Goal: Information Seeking & Learning: Learn about a topic

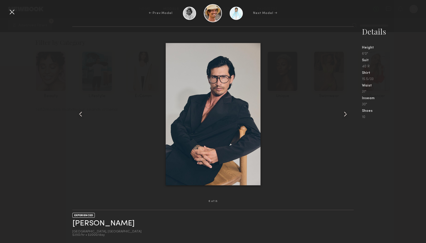
scroll to position [13976, 0]
click at [102, 139] on div at bounding box center [212, 114] width 281 height 158
click at [14, 10] on div at bounding box center [12, 12] width 8 height 8
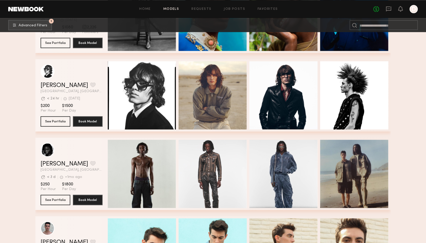
scroll to position [14545, 0]
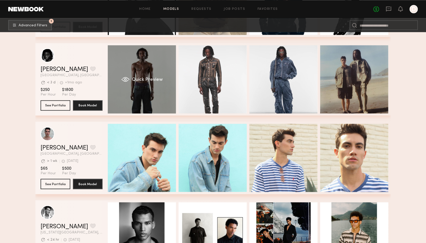
click at [137, 69] on div "Quick Preview" at bounding box center [142, 79] width 68 height 68
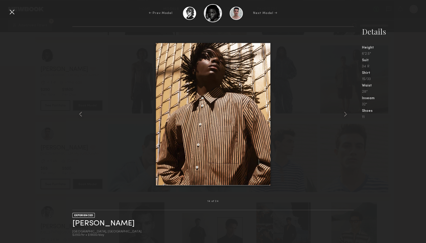
scroll to position [14534, 0]
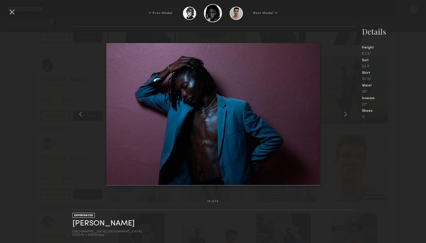
click at [87, 140] on div at bounding box center [212, 114] width 281 height 158
click at [7, 13] on div "← Prev Model Next Model →" at bounding box center [213, 13] width 426 height 18
click at [14, 11] on div at bounding box center [12, 12] width 8 height 8
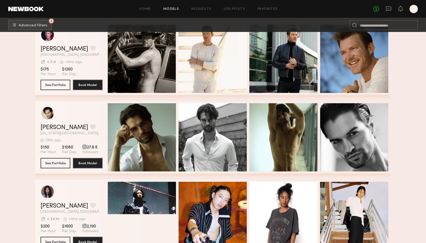
scroll to position [16311, 0]
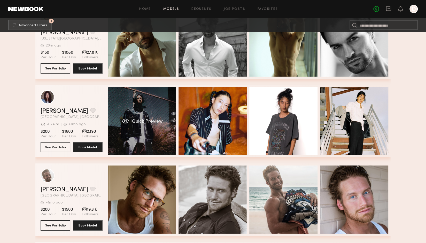
click at [148, 117] on div "Quick Preview" at bounding box center [142, 121] width 68 height 68
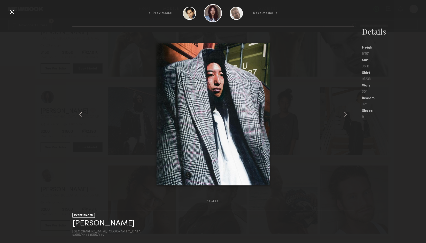
click at [332, 100] on div at bounding box center [212, 114] width 281 height 158
click at [11, 17] on div "← Prev Model Next Model →" at bounding box center [213, 13] width 426 height 18
click at [12, 12] on div at bounding box center [12, 12] width 8 height 8
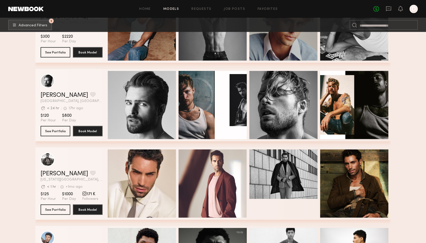
scroll to position [17444, 0]
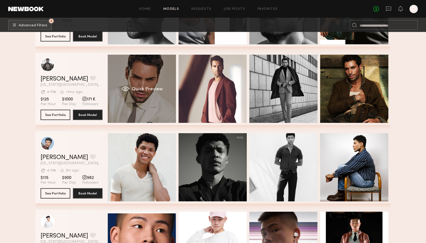
click at [176, 68] on div "Quick Preview" at bounding box center [142, 89] width 68 height 68
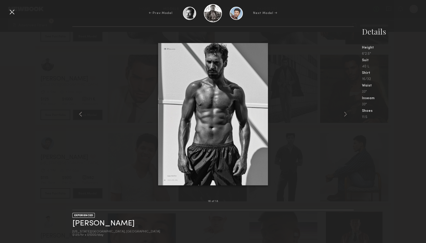
click at [12, 14] on div at bounding box center [12, 12] width 8 height 8
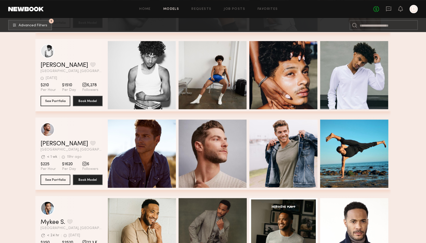
scroll to position [18198, 0]
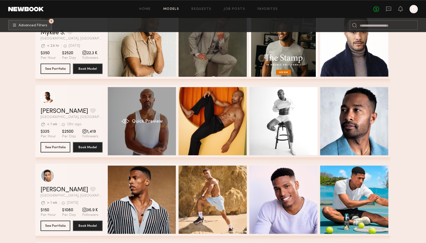
drag, startPoint x: 149, startPoint y: 115, endPoint x: 146, endPoint y: 114, distance: 3.2
click at [148, 114] on div "Quick Preview" at bounding box center [142, 121] width 68 height 68
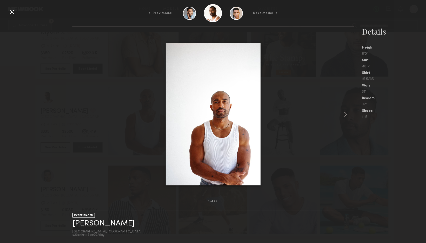
click at [344, 118] on common-icon at bounding box center [346, 114] width 8 height 8
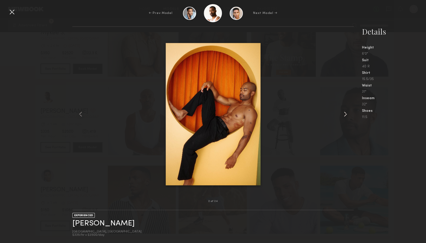
click at [344, 118] on common-icon at bounding box center [346, 114] width 8 height 8
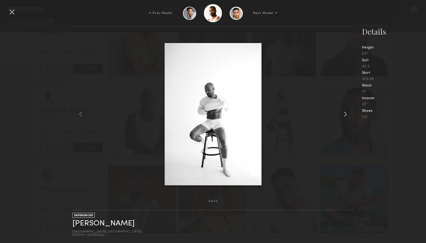
click at [344, 118] on common-icon at bounding box center [346, 114] width 8 height 8
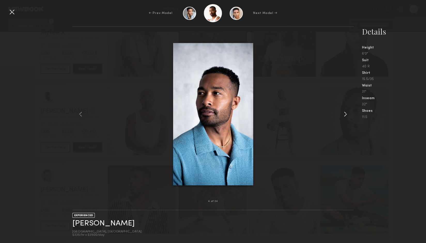
click at [344, 118] on common-icon at bounding box center [346, 114] width 8 height 8
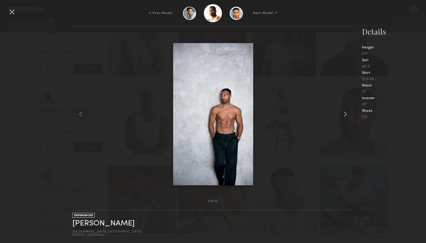
click at [344, 118] on common-icon at bounding box center [346, 114] width 8 height 8
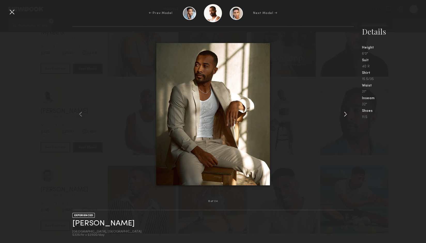
click at [344, 118] on common-icon at bounding box center [346, 114] width 8 height 8
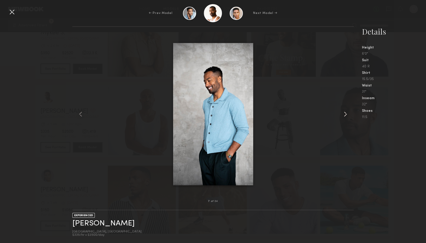
click at [344, 118] on common-icon at bounding box center [346, 114] width 8 height 8
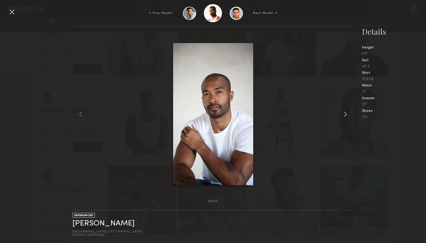
click at [346, 113] on common-icon at bounding box center [346, 114] width 8 height 8
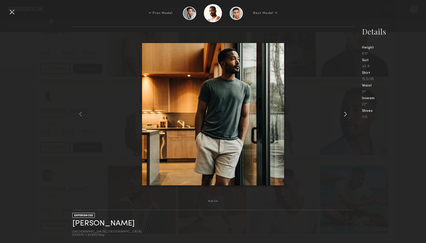
click at [346, 113] on common-icon at bounding box center [346, 114] width 8 height 8
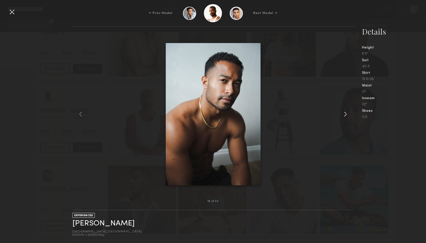
click at [346, 113] on common-icon at bounding box center [346, 114] width 8 height 8
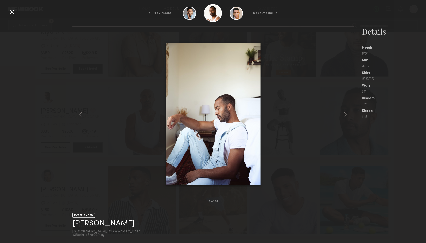
click at [346, 113] on common-icon at bounding box center [346, 114] width 8 height 8
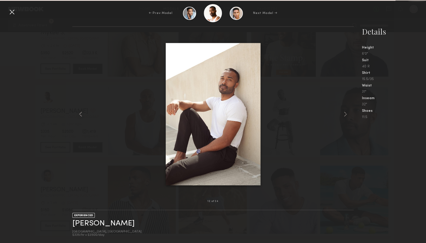
click at [289, 76] on div at bounding box center [212, 114] width 281 height 158
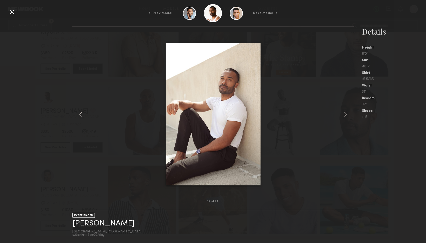
click at [11, 13] on div at bounding box center [12, 12] width 8 height 8
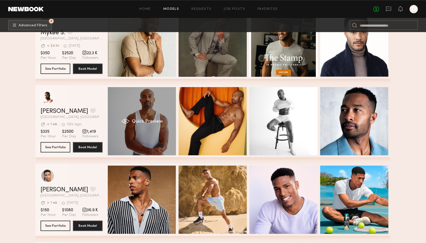
click at [150, 106] on div "Quick Preview" at bounding box center [142, 121] width 68 height 68
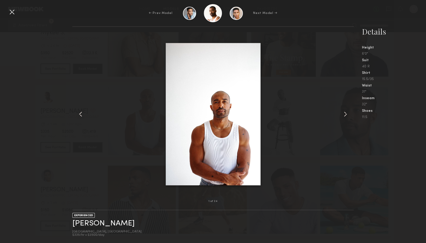
click at [348, 114] on common-icon at bounding box center [346, 114] width 8 height 8
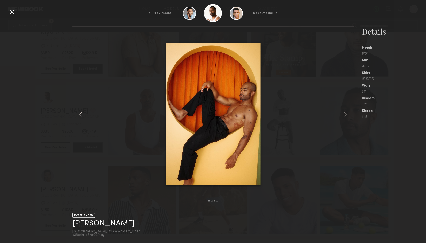
click at [348, 114] on common-icon at bounding box center [346, 114] width 8 height 8
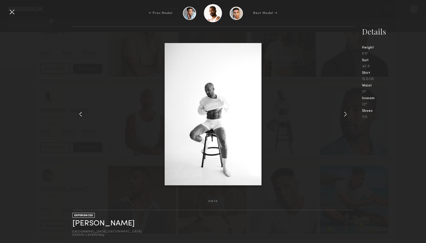
click at [348, 114] on common-icon at bounding box center [346, 114] width 8 height 8
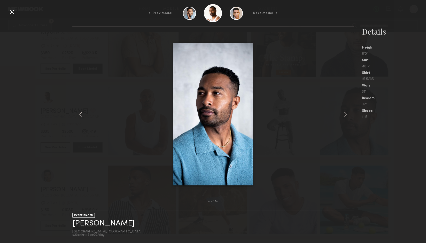
click at [347, 114] on common-icon at bounding box center [346, 114] width 8 height 8
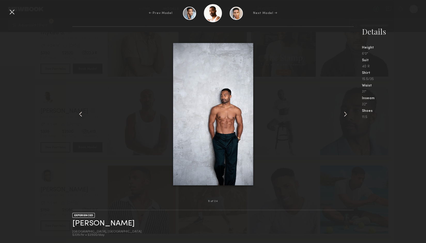
click at [294, 55] on div at bounding box center [212, 114] width 281 height 158
click at [11, 12] on div at bounding box center [12, 12] width 8 height 8
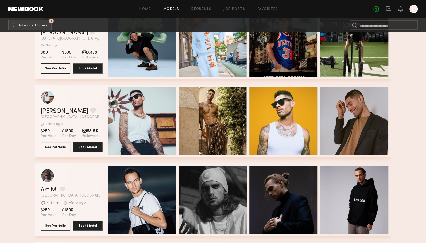
scroll to position [19236, 0]
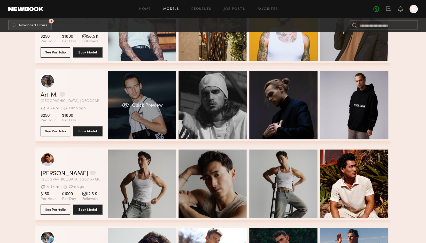
click at [126, 95] on div "Quick Preview" at bounding box center [142, 105] width 68 height 68
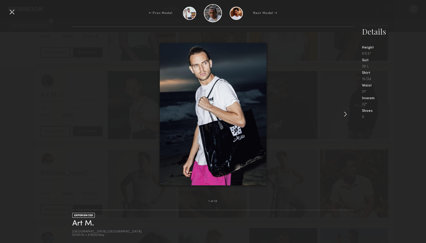
click at [343, 114] on common-icon at bounding box center [346, 114] width 8 height 8
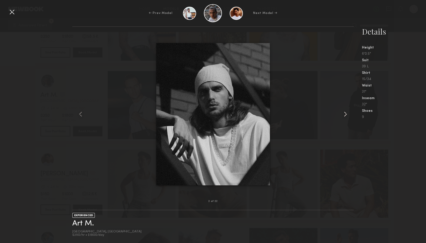
click at [343, 114] on common-icon at bounding box center [346, 114] width 8 height 8
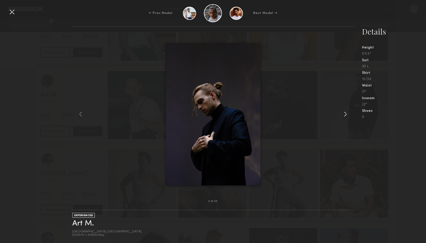
click at [343, 114] on common-icon at bounding box center [346, 114] width 8 height 8
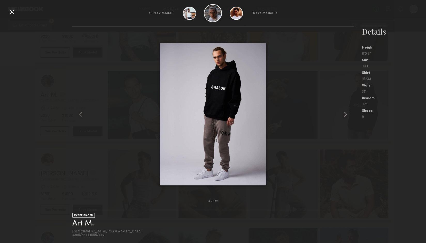
click at [343, 114] on common-icon at bounding box center [346, 114] width 8 height 8
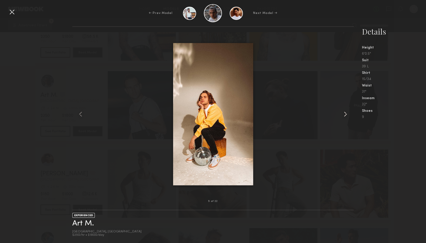
click at [343, 114] on common-icon at bounding box center [346, 114] width 8 height 8
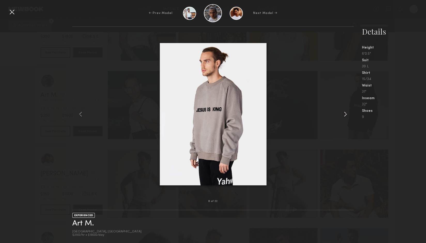
click at [343, 114] on common-icon at bounding box center [346, 114] width 8 height 8
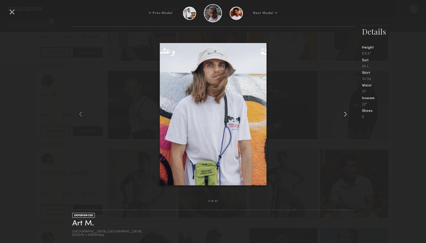
click at [343, 114] on common-icon at bounding box center [346, 114] width 8 height 8
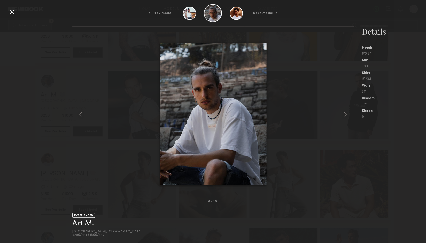
click at [343, 114] on common-icon at bounding box center [346, 114] width 8 height 8
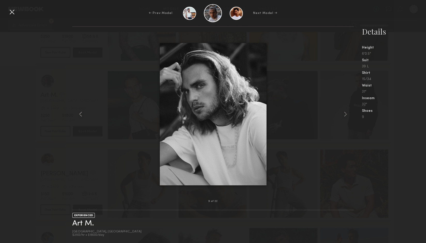
click at [316, 85] on div at bounding box center [212, 114] width 281 height 158
click at [11, 14] on div at bounding box center [12, 12] width 8 height 8
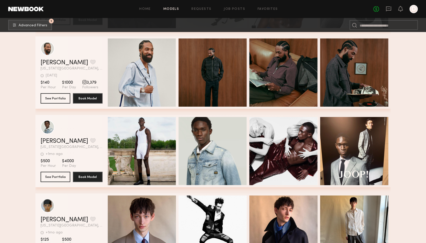
scroll to position [20275, 0]
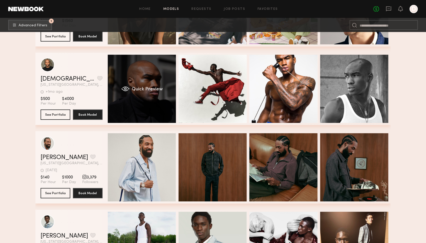
click at [145, 84] on div "Quick Preview" at bounding box center [142, 89] width 68 height 68
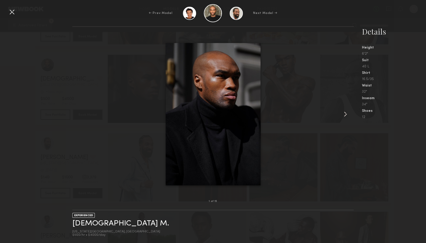
click at [346, 116] on common-icon at bounding box center [346, 114] width 8 height 8
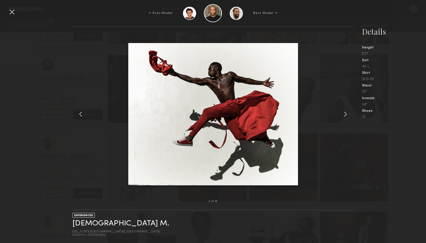
click at [346, 116] on common-icon at bounding box center [346, 114] width 8 height 8
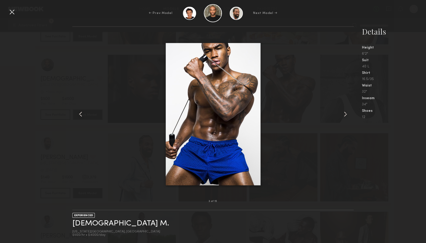
click at [346, 116] on common-icon at bounding box center [346, 114] width 8 height 8
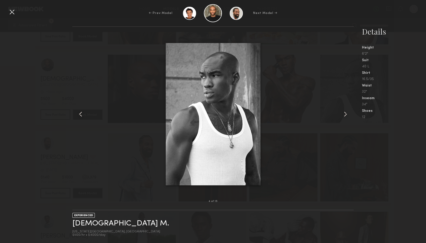
click at [346, 116] on common-icon at bounding box center [346, 114] width 8 height 8
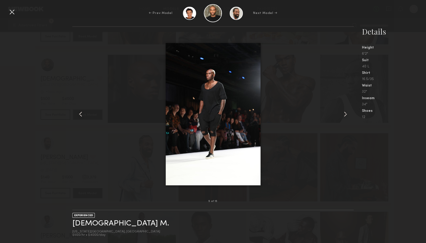
click at [346, 116] on common-icon at bounding box center [346, 114] width 8 height 8
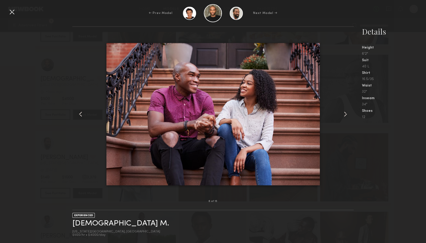
click at [346, 116] on common-icon at bounding box center [346, 114] width 8 height 8
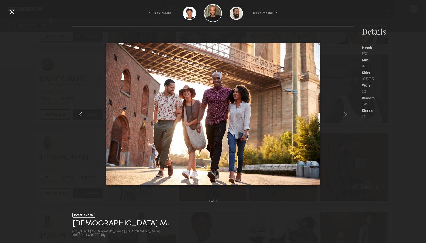
click at [14, 13] on div at bounding box center [12, 12] width 8 height 8
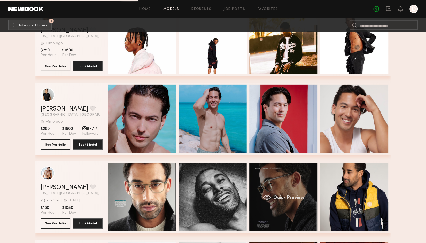
scroll to position [21593, 0]
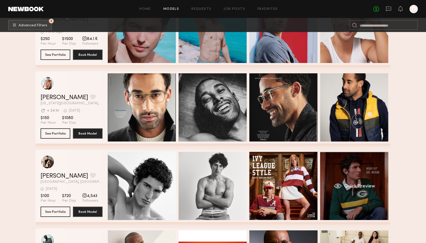
click at [334, 171] on div "Quick Preview" at bounding box center [354, 186] width 68 height 68
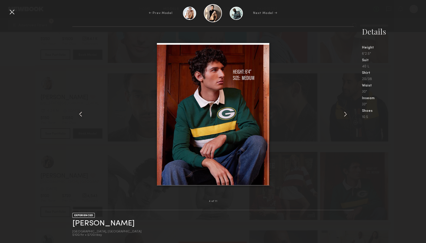
click at [341, 114] on div at bounding box center [212, 114] width 281 height 158
click at [350, 114] on div at bounding box center [348, 114] width 11 height 158
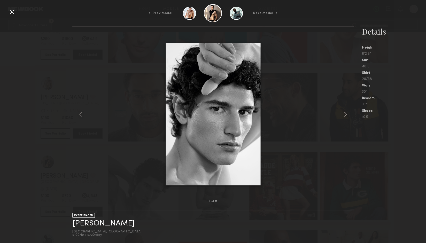
click at [350, 115] on div at bounding box center [348, 114] width 11 height 158
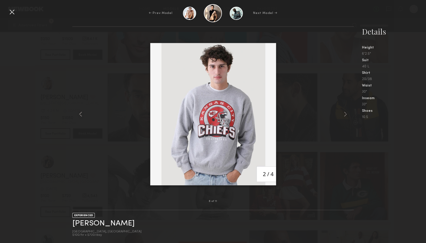
click at [10, 14] on div at bounding box center [12, 12] width 8 height 8
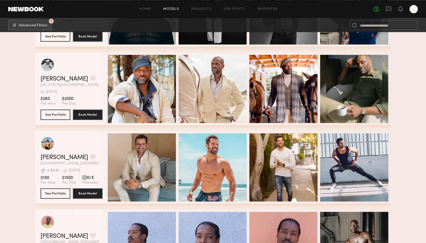
scroll to position [22067, 0]
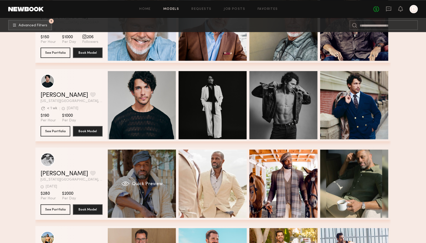
click at [141, 187] on span "Quick Preview" at bounding box center [147, 184] width 31 height 5
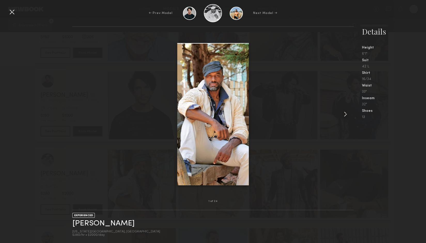
click at [344, 116] on common-icon at bounding box center [346, 114] width 8 height 8
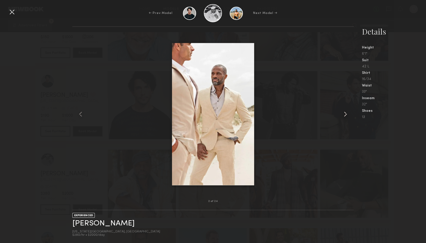
click at [344, 116] on common-icon at bounding box center [346, 114] width 8 height 8
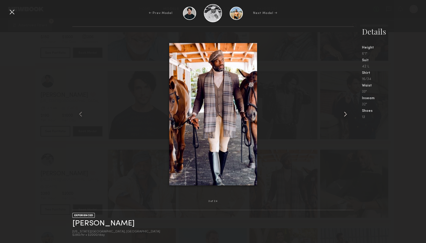
click at [344, 116] on common-icon at bounding box center [346, 114] width 8 height 8
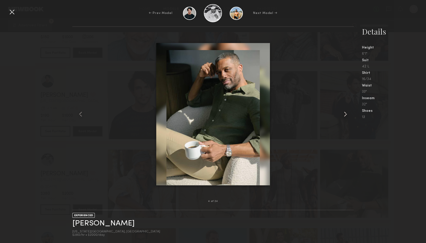
click at [344, 116] on common-icon at bounding box center [346, 114] width 8 height 8
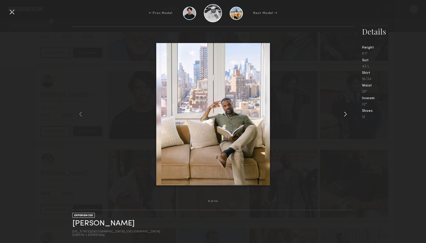
click at [344, 116] on common-icon at bounding box center [346, 114] width 8 height 8
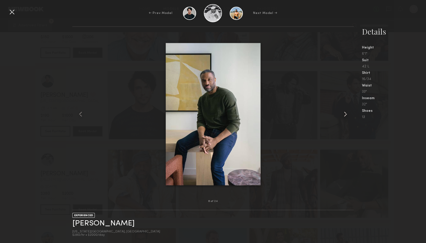
click at [344, 116] on common-icon at bounding box center [346, 114] width 8 height 8
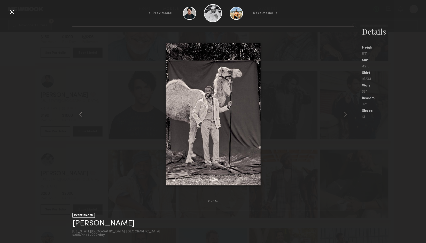
click at [12, 11] on div at bounding box center [12, 12] width 8 height 8
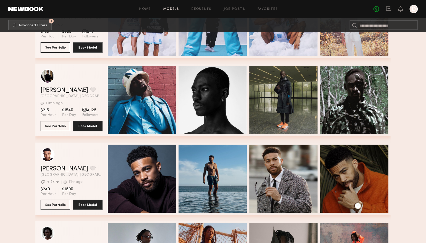
scroll to position [23110, 0]
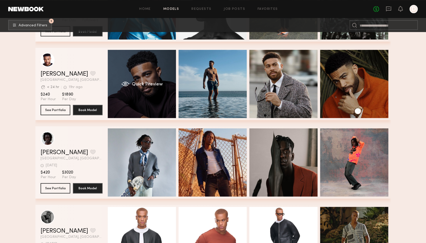
click at [170, 68] on div "Quick Preview" at bounding box center [142, 84] width 68 height 68
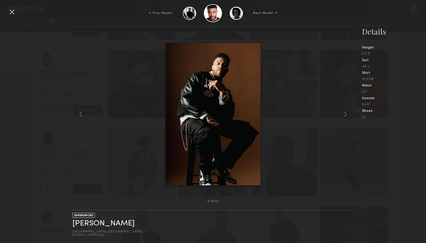
click at [14, 12] on div at bounding box center [12, 12] width 8 height 8
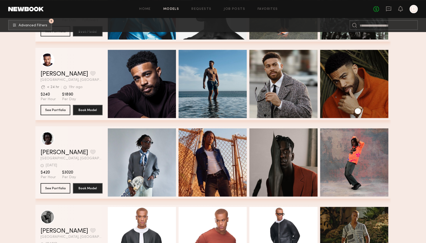
drag, startPoint x: 80, startPoint y: 71, endPoint x: 15, endPoint y: 82, distance: 65.6
click at [49, 76] on link "[PERSON_NAME]" at bounding box center [65, 74] width 48 height 6
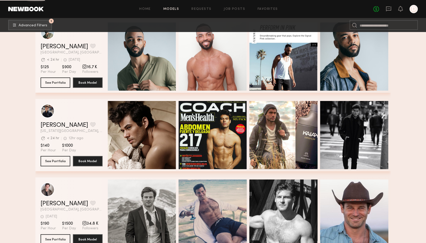
scroll to position [24144, 0]
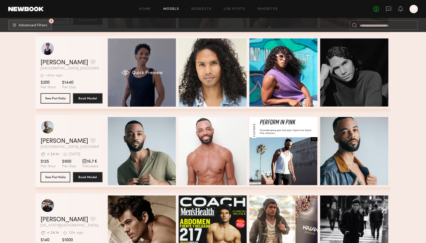
click at [158, 65] on div "Quick Preview" at bounding box center [142, 73] width 68 height 68
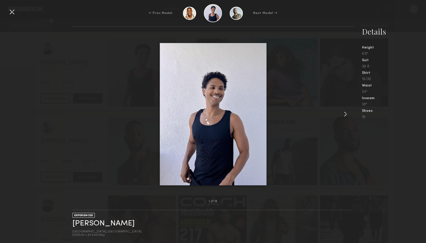
click at [346, 113] on common-icon at bounding box center [346, 114] width 8 height 8
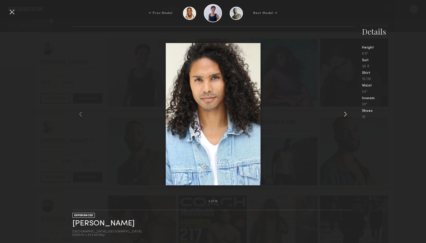
click at [346, 113] on common-icon at bounding box center [346, 114] width 8 height 8
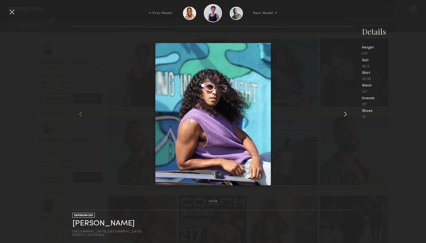
click at [346, 113] on common-icon at bounding box center [346, 114] width 8 height 8
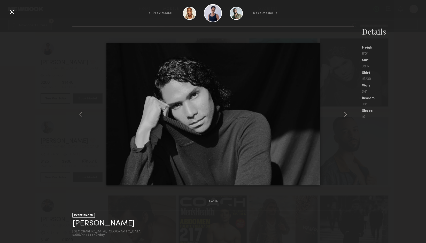
click at [346, 113] on common-icon at bounding box center [346, 114] width 8 height 8
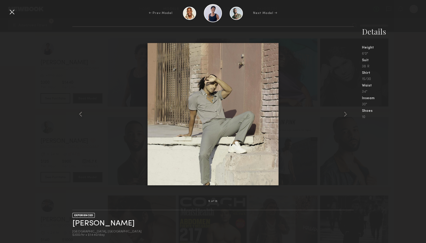
click at [364, 143] on nb-gallery-model-stats "Details Height 6'0" Suit 38 R Shirt 15/30 Waist 34" Inseam 30" Shoes 10" at bounding box center [390, 134] width 72 height 217
click at [80, 115] on common-icon at bounding box center [81, 114] width 8 height 8
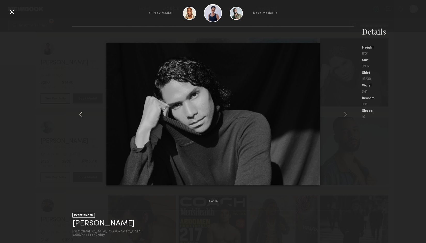
click at [80, 115] on common-icon at bounding box center [81, 114] width 8 height 8
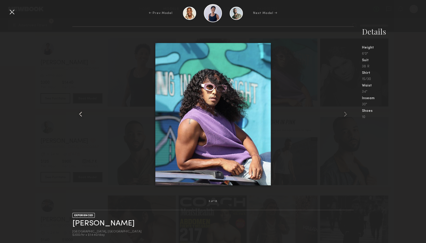
click at [80, 115] on common-icon at bounding box center [81, 114] width 8 height 8
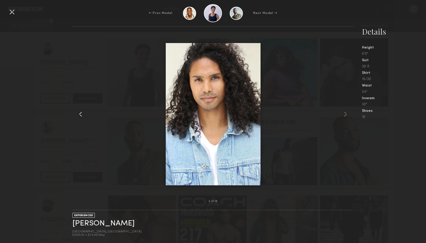
click at [81, 115] on common-icon at bounding box center [81, 114] width 8 height 8
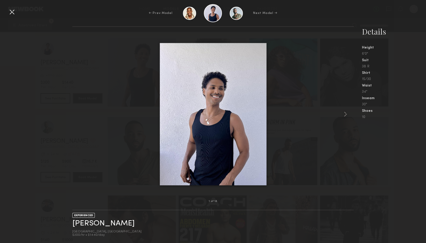
click at [13, 14] on div at bounding box center [12, 12] width 8 height 8
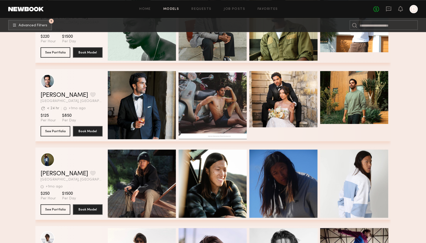
scroll to position [25936, 0]
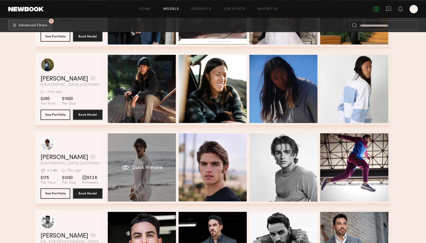
click at [145, 165] on div "Quick Preview" at bounding box center [142, 167] width 68 height 68
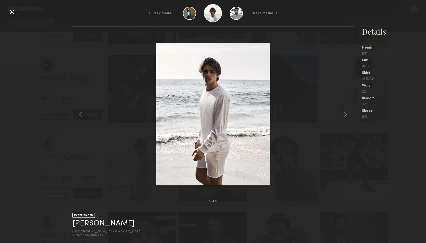
click at [347, 113] on common-icon at bounding box center [346, 114] width 8 height 8
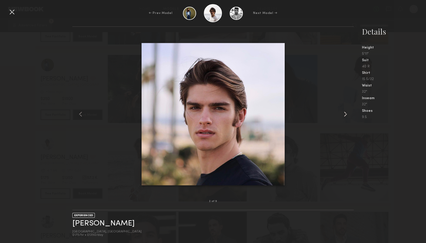
click at [347, 113] on common-icon at bounding box center [346, 114] width 8 height 8
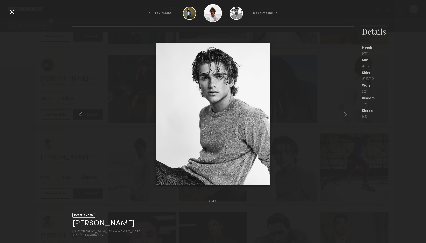
click at [347, 113] on common-icon at bounding box center [346, 114] width 8 height 8
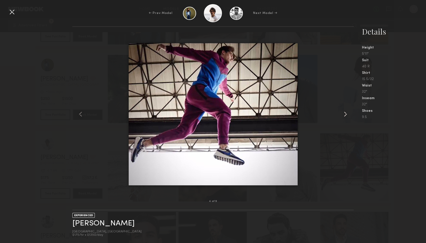
click at [347, 113] on common-icon at bounding box center [346, 114] width 8 height 8
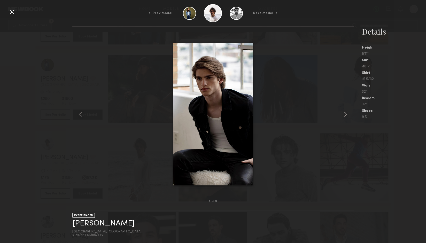
click at [346, 113] on common-icon at bounding box center [346, 114] width 8 height 8
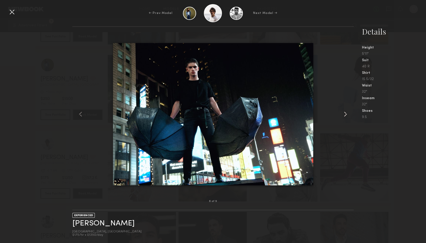
click at [346, 113] on common-icon at bounding box center [346, 114] width 8 height 8
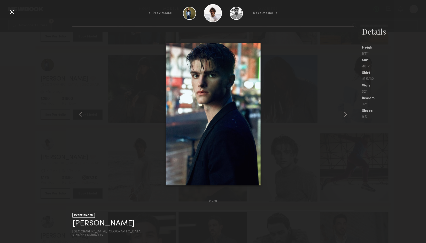
click at [346, 113] on common-icon at bounding box center [346, 114] width 8 height 8
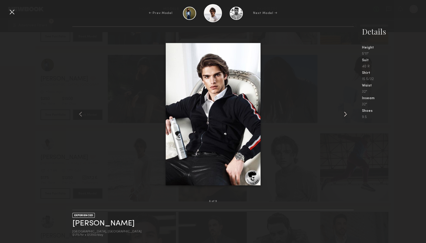
click at [346, 113] on common-icon at bounding box center [346, 114] width 8 height 8
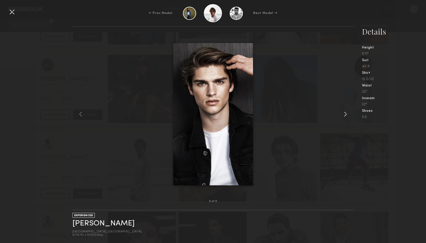
click at [346, 113] on common-icon at bounding box center [346, 114] width 8 height 8
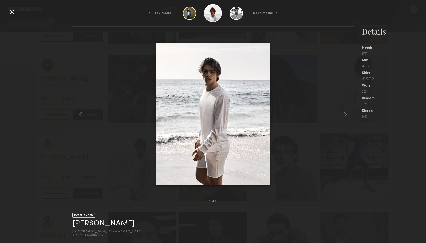
click at [346, 113] on common-icon at bounding box center [346, 114] width 8 height 8
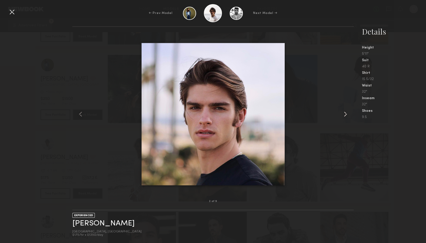
click at [346, 113] on common-icon at bounding box center [346, 114] width 8 height 8
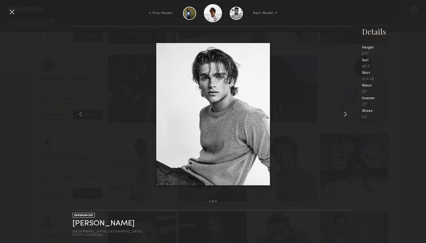
click at [346, 113] on common-icon at bounding box center [346, 114] width 8 height 8
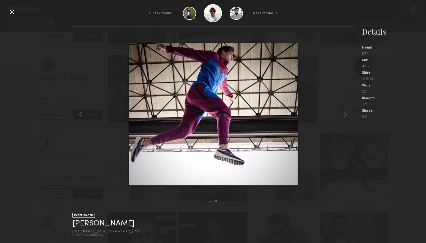
click at [332, 66] on div at bounding box center [212, 114] width 281 height 158
click at [11, 8] on div at bounding box center [12, 12] width 8 height 8
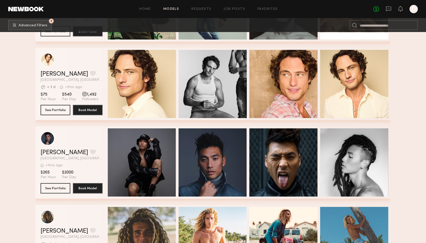
scroll to position [26979, 0]
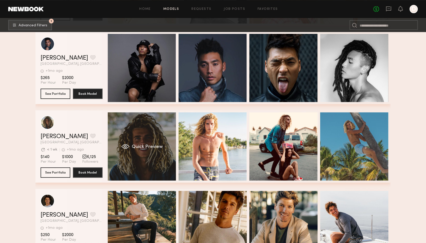
click at [127, 140] on div "Quick Preview" at bounding box center [142, 147] width 68 height 68
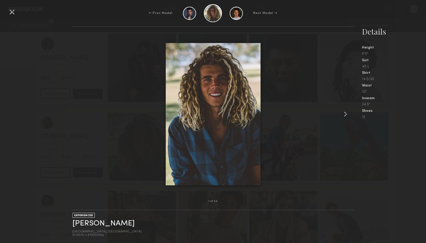
click at [348, 115] on common-icon at bounding box center [346, 114] width 8 height 8
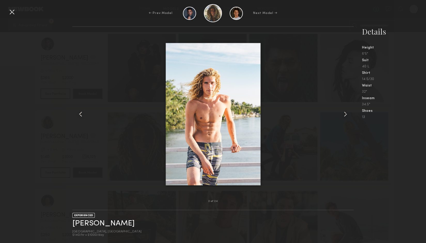
click at [347, 115] on common-icon at bounding box center [346, 114] width 8 height 8
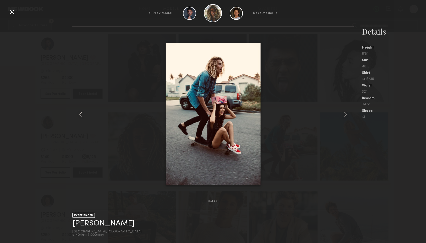
click at [347, 115] on common-icon at bounding box center [346, 114] width 8 height 8
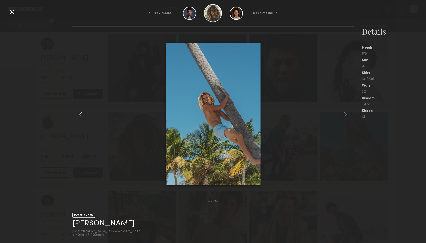
click at [347, 115] on common-icon at bounding box center [346, 114] width 8 height 8
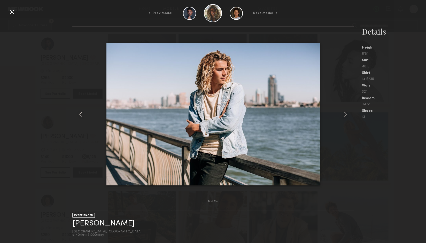
click at [347, 115] on common-icon at bounding box center [346, 114] width 8 height 8
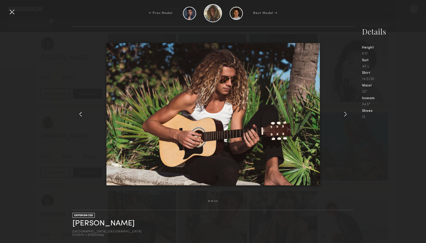
click at [347, 115] on common-icon at bounding box center [346, 114] width 8 height 8
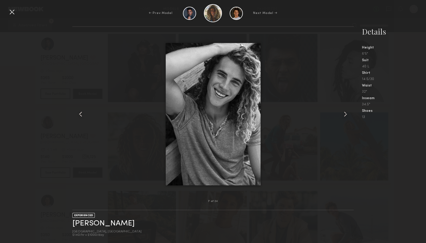
click at [347, 115] on common-icon at bounding box center [346, 114] width 8 height 8
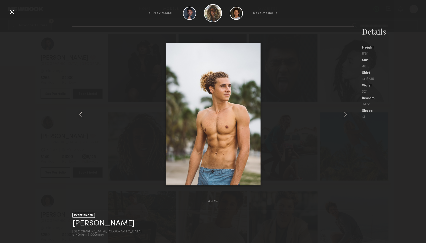
click at [347, 115] on common-icon at bounding box center [346, 114] width 8 height 8
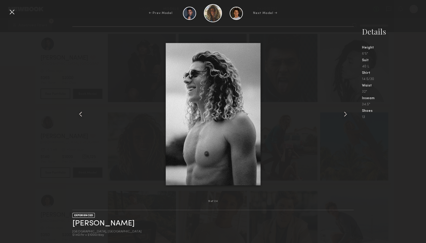
click at [347, 115] on common-icon at bounding box center [346, 114] width 8 height 8
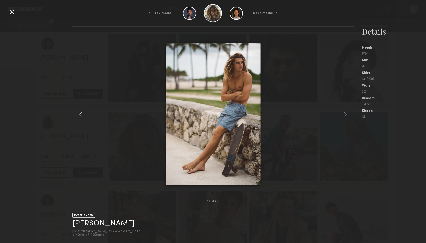
click at [347, 115] on common-icon at bounding box center [346, 114] width 8 height 8
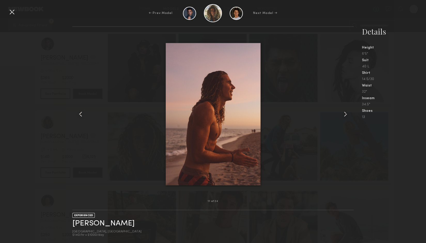
click at [347, 115] on common-icon at bounding box center [346, 114] width 8 height 8
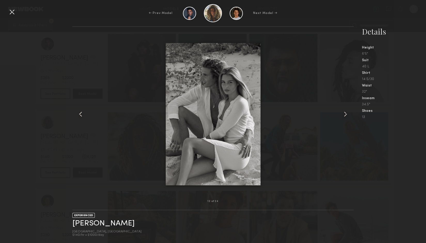
click at [352, 117] on div at bounding box center [348, 114] width 11 height 158
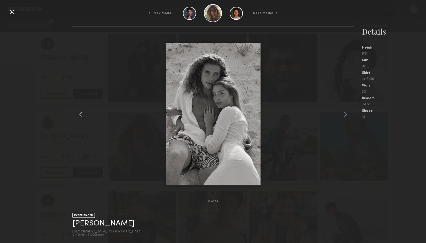
click at [350, 116] on common-icon at bounding box center [346, 114] width 8 height 8
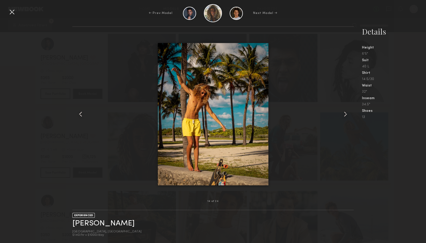
click at [350, 116] on common-icon at bounding box center [346, 114] width 8 height 8
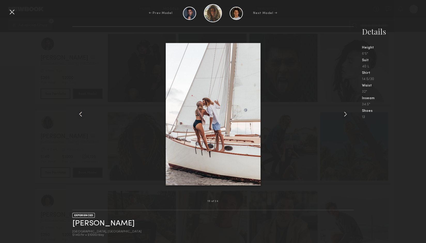
click at [346, 112] on common-icon at bounding box center [346, 114] width 8 height 8
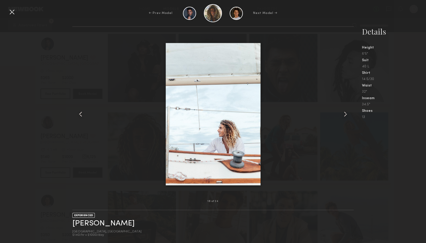
click at [346, 112] on common-icon at bounding box center [346, 114] width 8 height 8
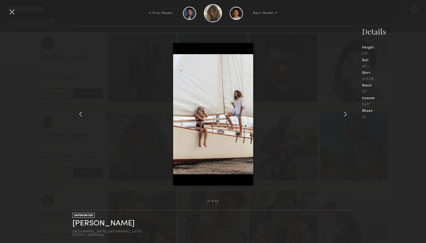
click at [346, 112] on common-icon at bounding box center [346, 114] width 8 height 8
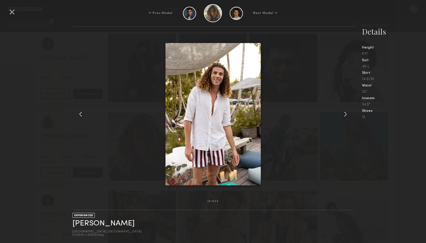
click at [346, 112] on common-icon at bounding box center [346, 114] width 8 height 8
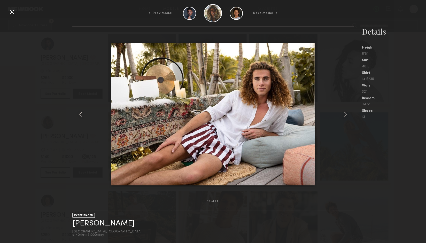
click at [346, 112] on common-icon at bounding box center [346, 114] width 8 height 8
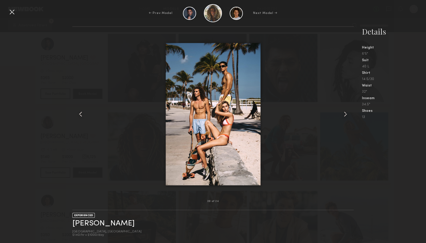
click at [346, 112] on common-icon at bounding box center [346, 114] width 8 height 8
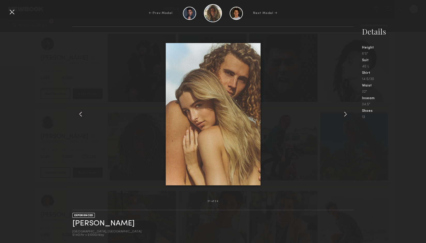
click at [346, 112] on common-icon at bounding box center [346, 114] width 8 height 8
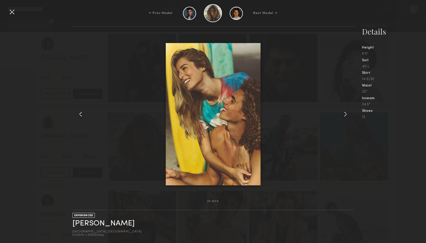
click at [13, 11] on div at bounding box center [12, 12] width 8 height 8
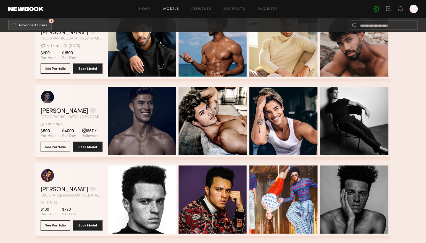
scroll to position [27538, 0]
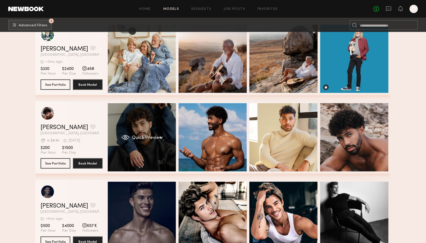
click at [131, 124] on div "Quick Preview" at bounding box center [142, 137] width 68 height 68
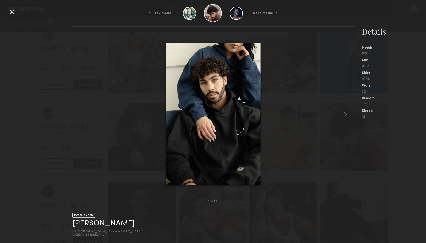
click at [346, 114] on common-icon at bounding box center [346, 114] width 8 height 8
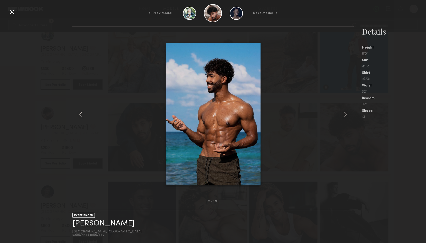
click at [346, 114] on common-icon at bounding box center [346, 114] width 8 height 8
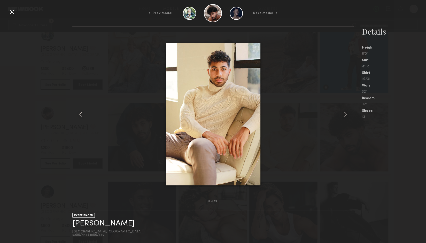
click at [346, 114] on common-icon at bounding box center [346, 114] width 8 height 8
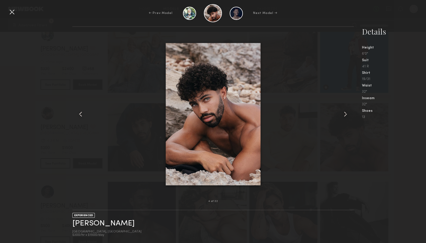
click at [346, 114] on common-icon at bounding box center [346, 114] width 8 height 8
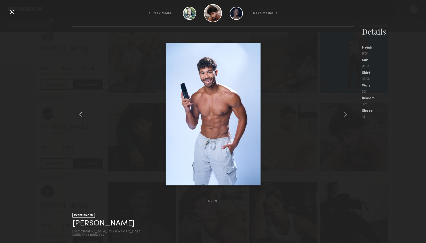
click at [346, 114] on common-icon at bounding box center [346, 114] width 8 height 8
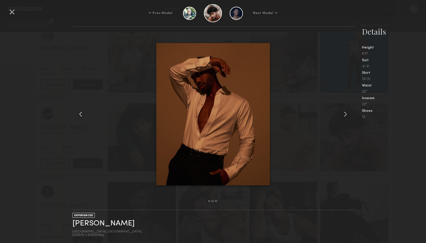
click at [346, 114] on common-icon at bounding box center [346, 114] width 8 height 8
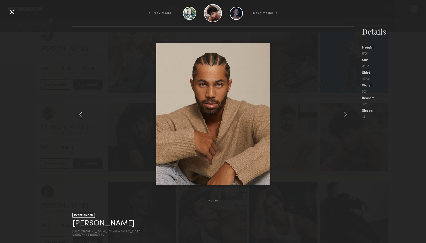
click at [346, 114] on common-icon at bounding box center [346, 114] width 8 height 8
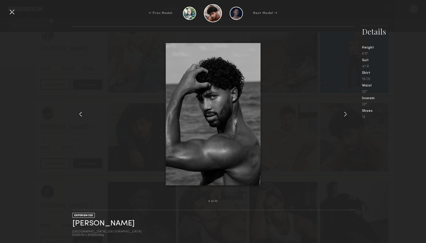
click at [346, 114] on common-icon at bounding box center [346, 114] width 8 height 8
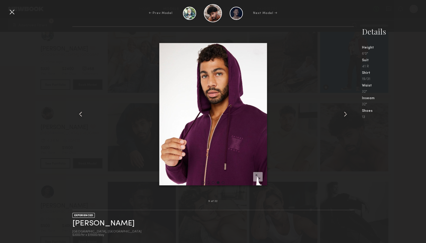
click at [346, 114] on common-icon at bounding box center [346, 114] width 8 height 8
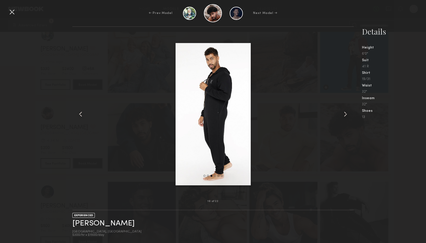
click at [346, 114] on common-icon at bounding box center [346, 114] width 8 height 8
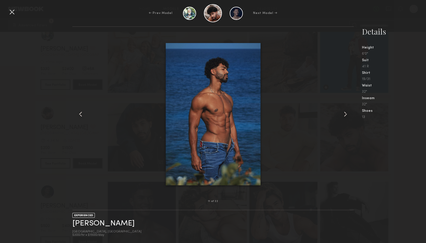
click at [80, 58] on div at bounding box center [77, 114] width 11 height 158
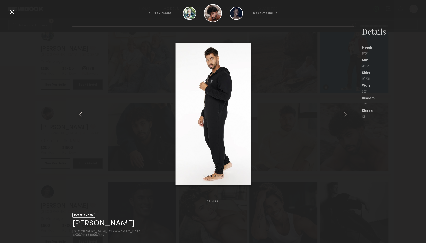
click at [13, 13] on div at bounding box center [12, 12] width 8 height 8
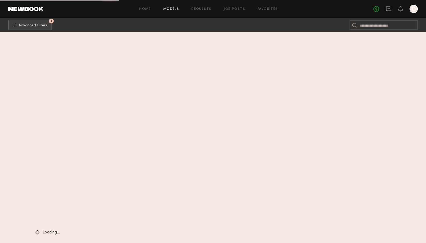
scroll to position [28572, 0]
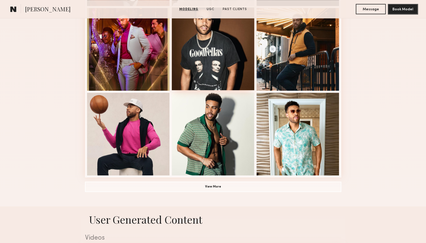
scroll to position [379, 0]
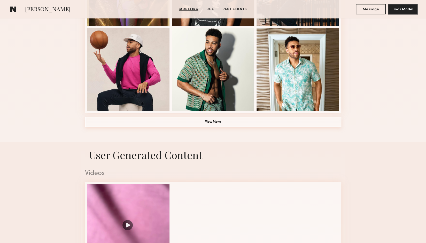
click at [211, 126] on button "View More" at bounding box center [213, 122] width 257 height 10
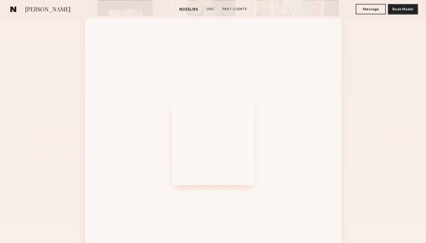
scroll to position [569, 0]
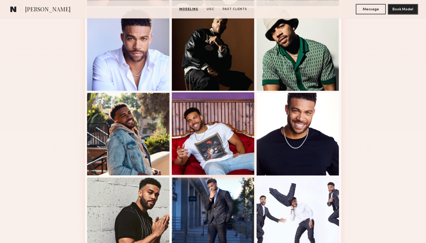
click at [229, 140] on div at bounding box center [213, 133] width 83 height 83
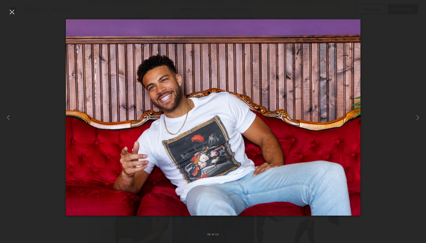
click at [10, 15] on div at bounding box center [12, 12] width 8 height 8
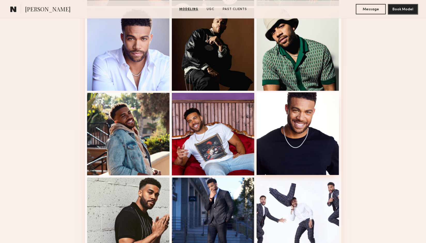
click at [314, 140] on div at bounding box center [298, 133] width 83 height 83
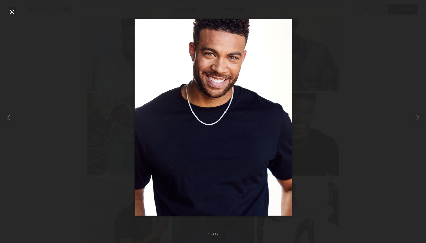
click at [12, 14] on div at bounding box center [12, 12] width 8 height 8
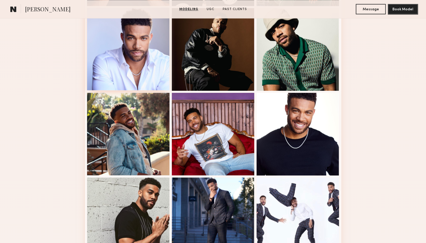
click at [130, 50] on div at bounding box center [128, 49] width 83 height 83
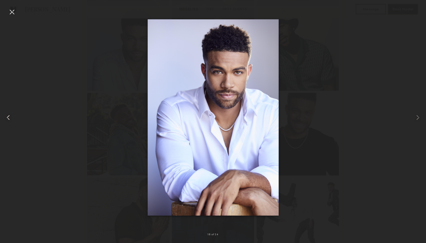
click at [7, 16] on div at bounding box center [8, 117] width 17 height 219
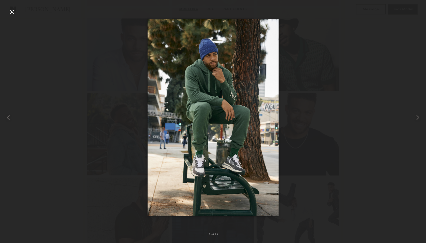
click at [12, 12] on div at bounding box center [12, 12] width 8 height 8
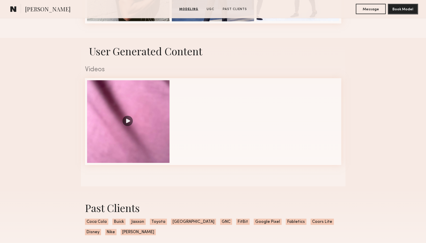
scroll to position [853, 0]
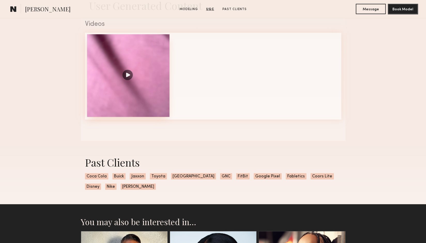
click at [131, 83] on div at bounding box center [128, 75] width 83 height 83
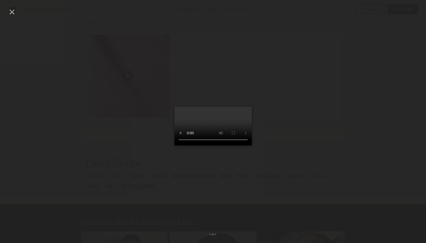
click at [320, 81] on div at bounding box center [213, 117] width 426 height 219
click at [11, 12] on div at bounding box center [12, 12] width 8 height 8
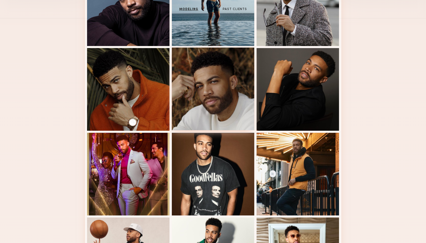
scroll to position [0, 0]
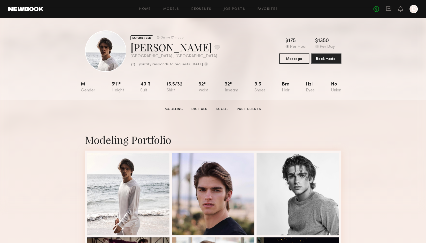
drag, startPoint x: 403, startPoint y: 177, endPoint x: 397, endPoint y: 211, distance: 34.8
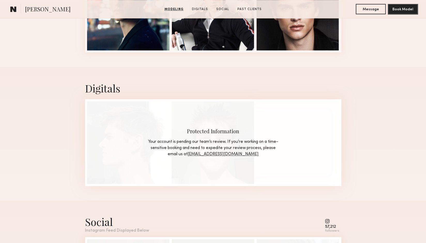
scroll to position [190, 0]
